Goal: Information Seeking & Learning: Learn about a topic

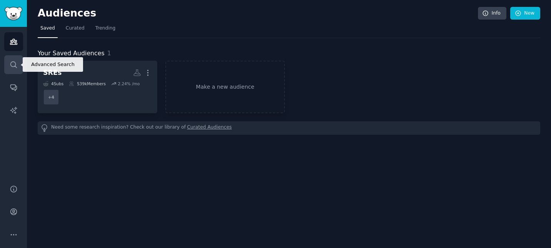
click at [14, 66] on icon "Sidebar" at bounding box center [13, 65] width 6 height 6
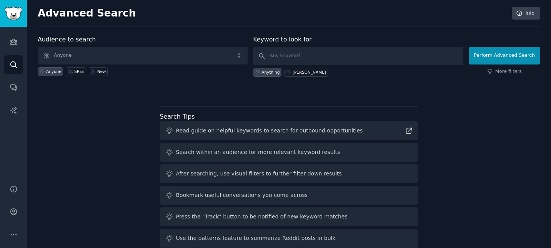
click at [145, 44] on div "Audience to search Anyone Anyone SREs New" at bounding box center [143, 56] width 210 height 42
click at [282, 50] on input "text" at bounding box center [358, 56] width 210 height 18
type input "RAG"
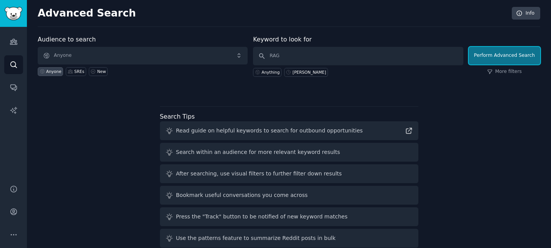
click at [526, 57] on button "Perform Advanced Search" at bounding box center [505, 56] width 72 height 18
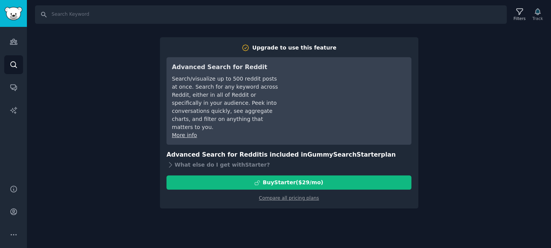
click at [454, 152] on div "Search Filters Track Upgrade to use this feature Advanced Search for Reddit Sea…" at bounding box center [289, 124] width 524 height 248
